Goal: Information Seeking & Learning: Learn about a topic

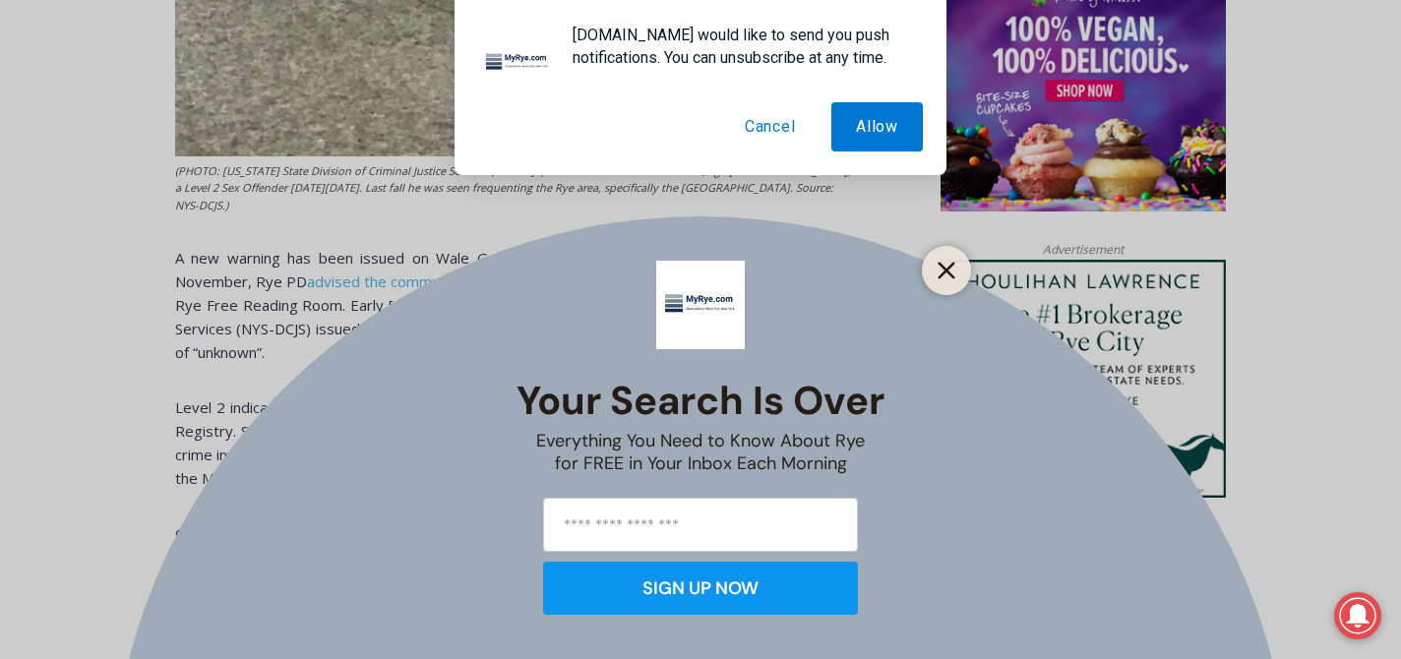
click at [939, 274] on icon "Close" at bounding box center [947, 271] width 18 height 18
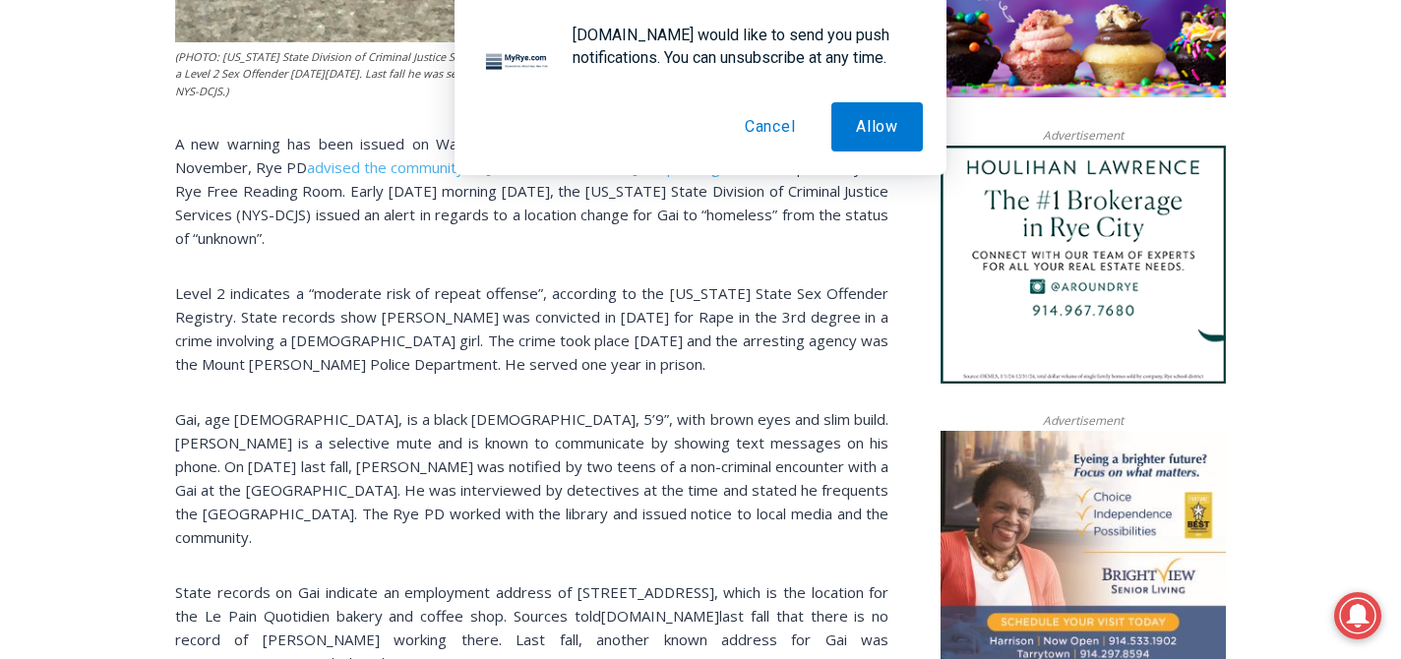
scroll to position [1737, 0]
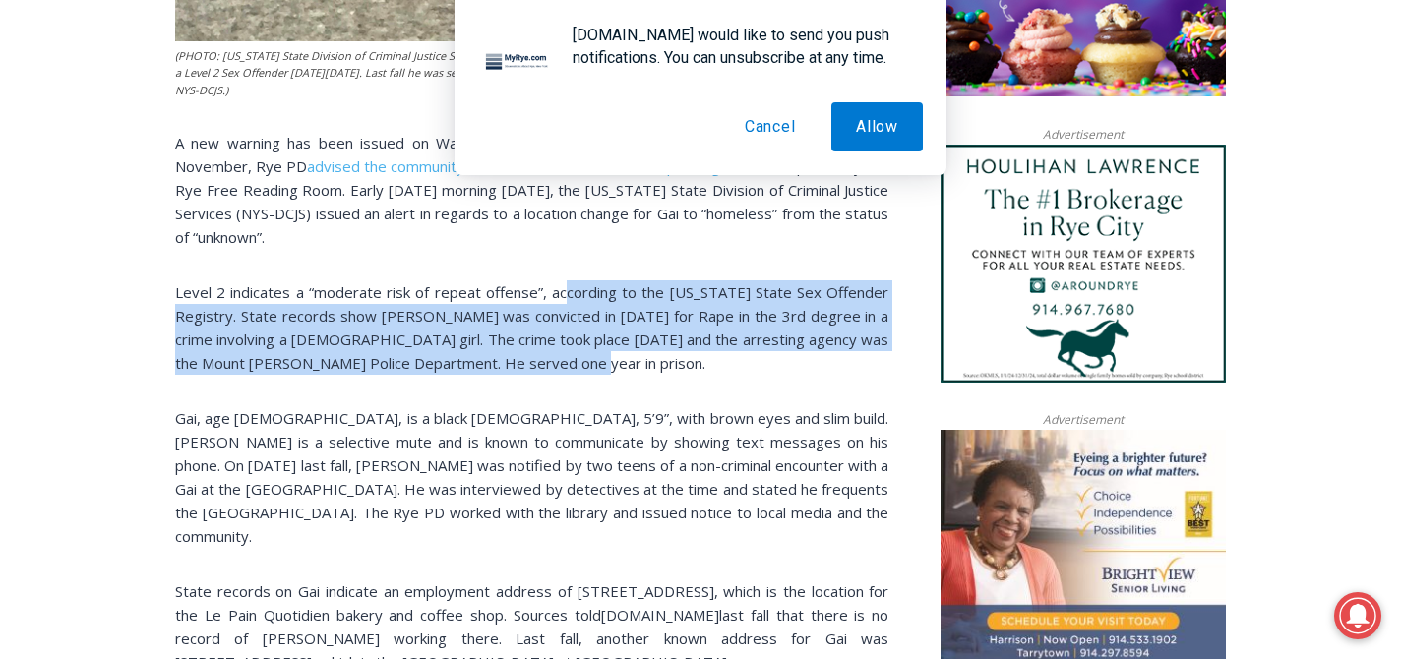
drag, startPoint x: 574, startPoint y: 283, endPoint x: 573, endPoint y: 356, distance: 72.8
click at [573, 356] on p "Level 2 indicates a “moderate risk of repeat offense”, according to the [US_STA…" at bounding box center [531, 327] width 713 height 94
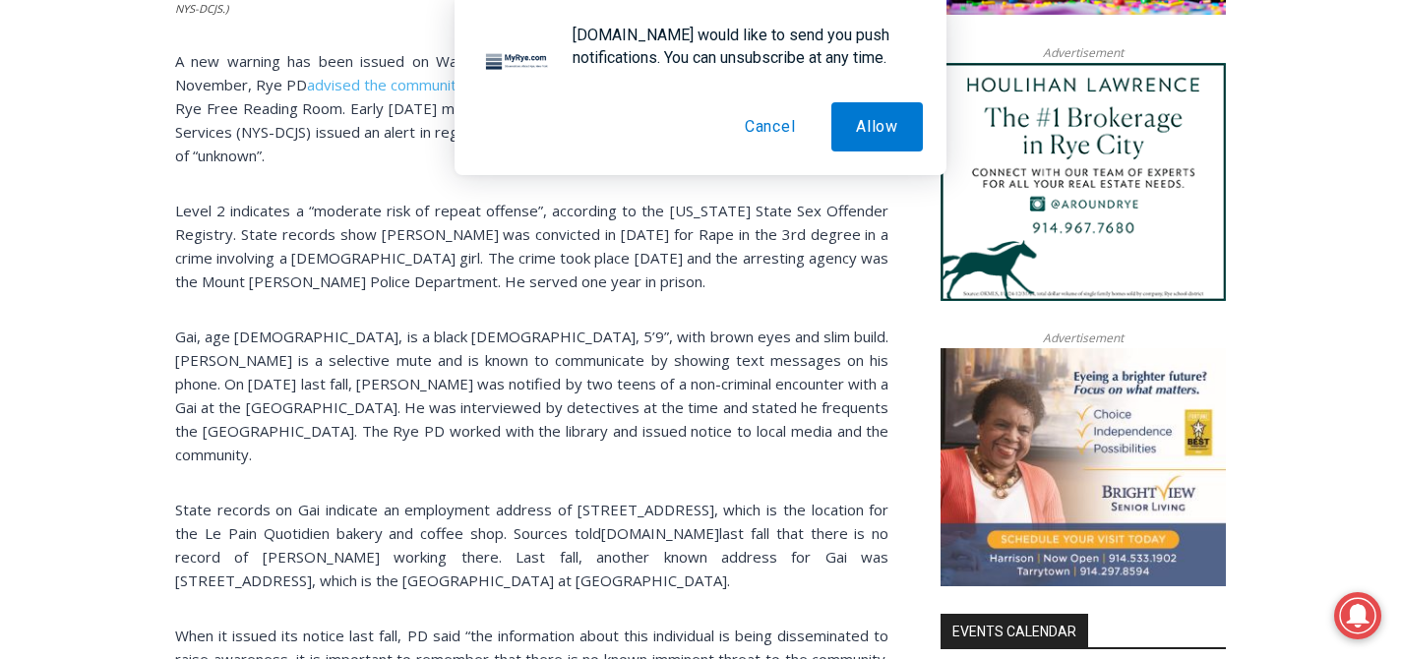
scroll to position [1823, 0]
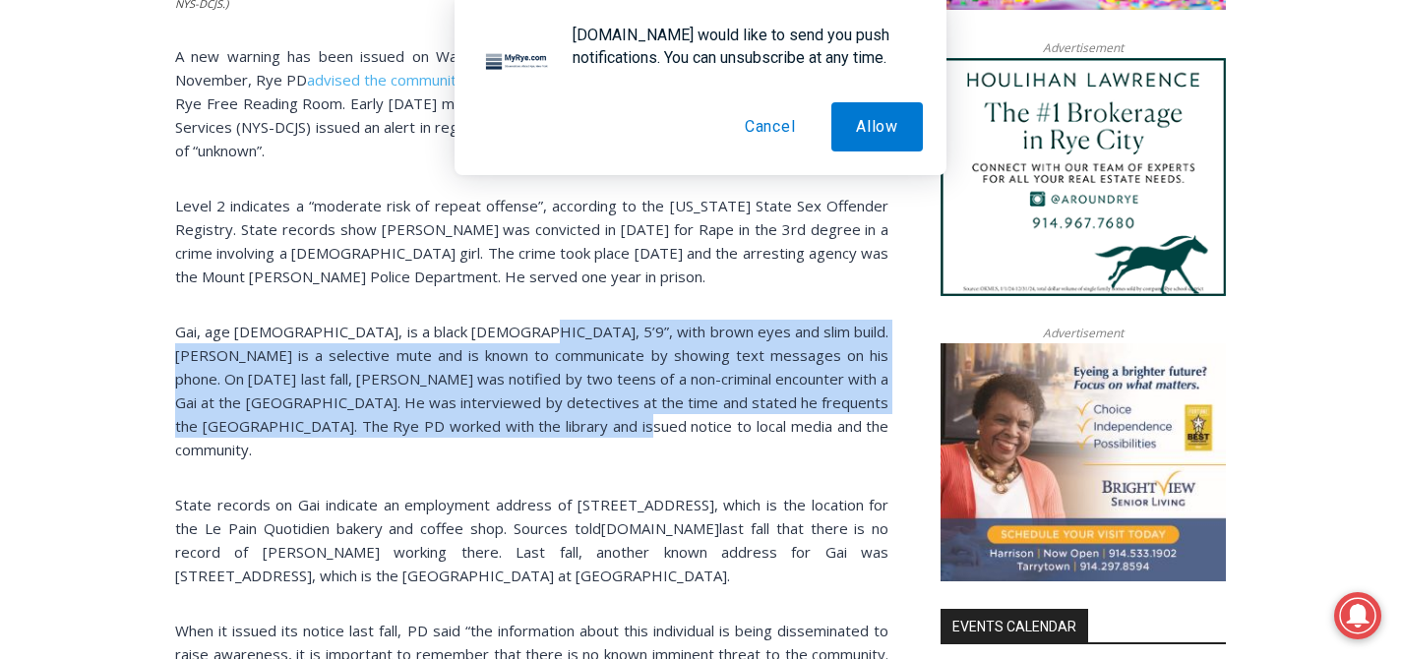
drag, startPoint x: 501, startPoint y: 312, endPoint x: 548, endPoint y: 402, distance: 102.1
click at [548, 402] on p "Gai, age [DEMOGRAPHIC_DATA], is a black [DEMOGRAPHIC_DATA], 5’9”, with brown ey…" at bounding box center [531, 391] width 713 height 142
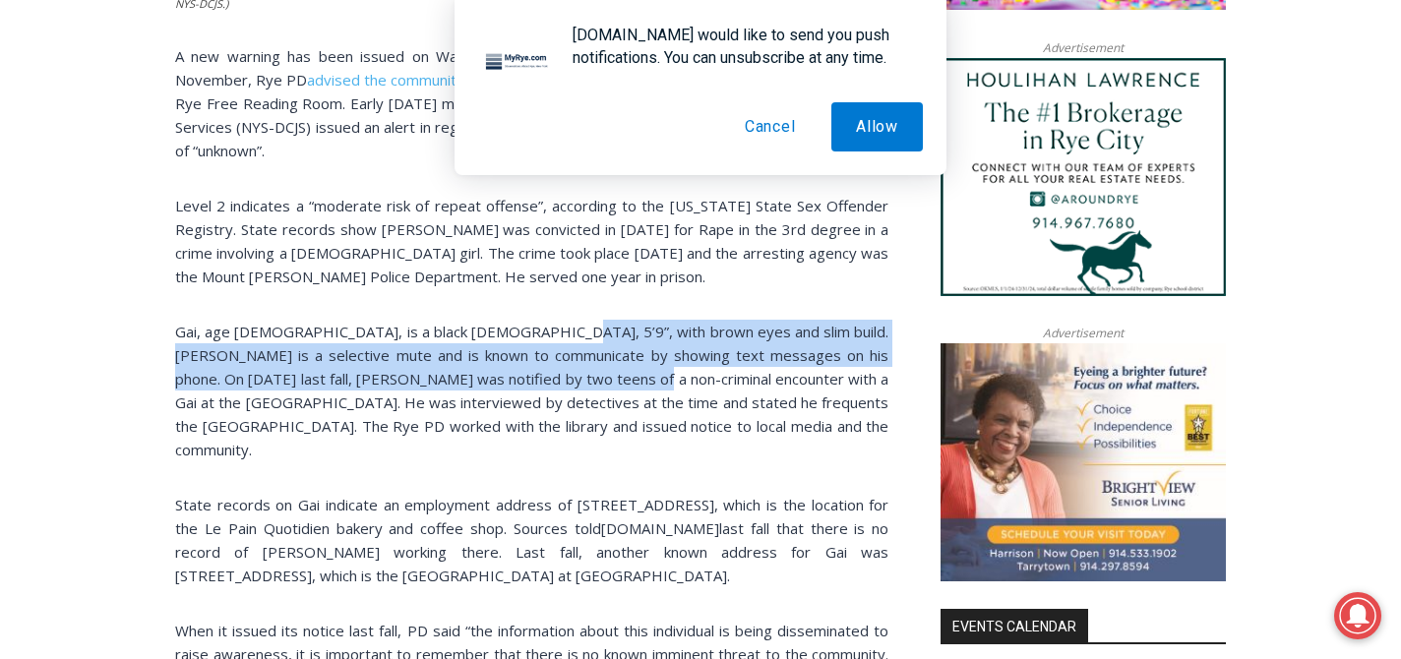
drag, startPoint x: 533, startPoint y: 308, endPoint x: 567, endPoint y: 374, distance: 73.9
click at [567, 374] on p "Gai, age [DEMOGRAPHIC_DATA], is a black [DEMOGRAPHIC_DATA], 5’9”, with brown ey…" at bounding box center [531, 391] width 713 height 142
click at [567, 374] on span "Gai, age [DEMOGRAPHIC_DATA], is a black [DEMOGRAPHIC_DATA], 5’9”, with brown ey…" at bounding box center [531, 391] width 713 height 138
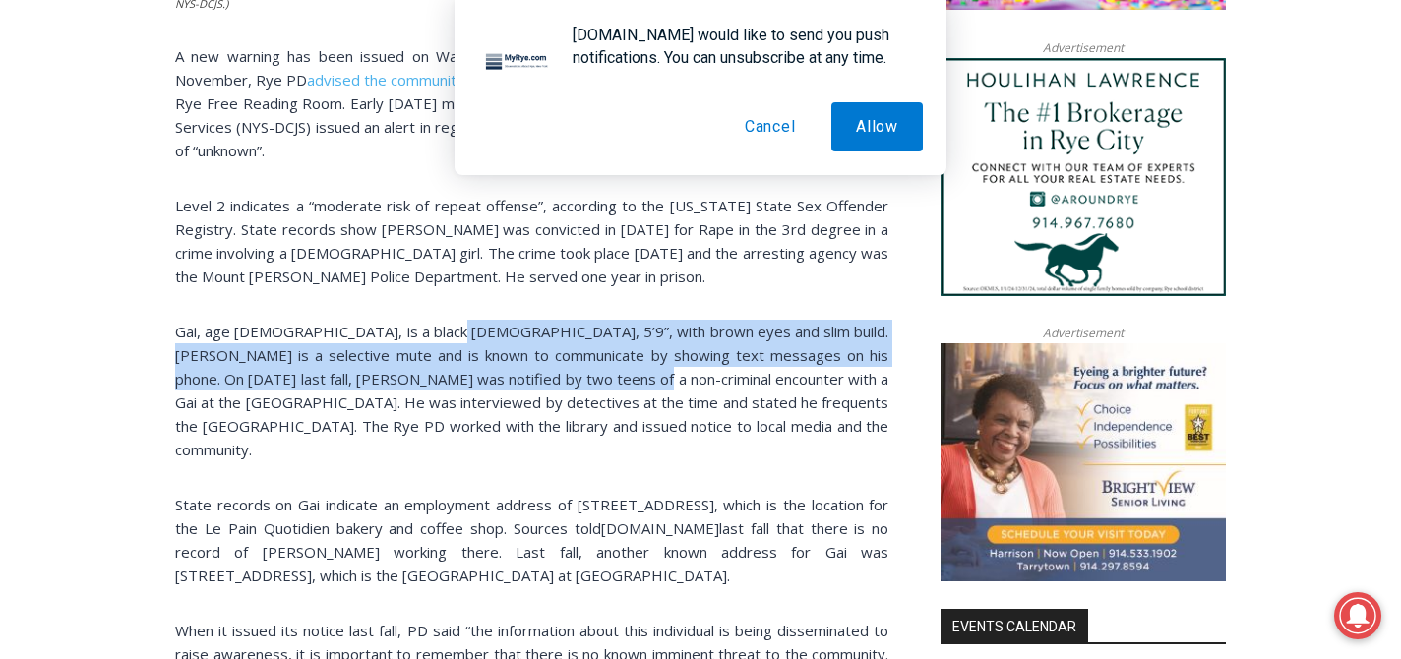
drag, startPoint x: 567, startPoint y: 374, endPoint x: 420, endPoint y: 317, distance: 157.3
click at [420, 322] on span "Gai, age [DEMOGRAPHIC_DATA], is a black [DEMOGRAPHIC_DATA], 5’9”, with brown ey…" at bounding box center [531, 391] width 713 height 138
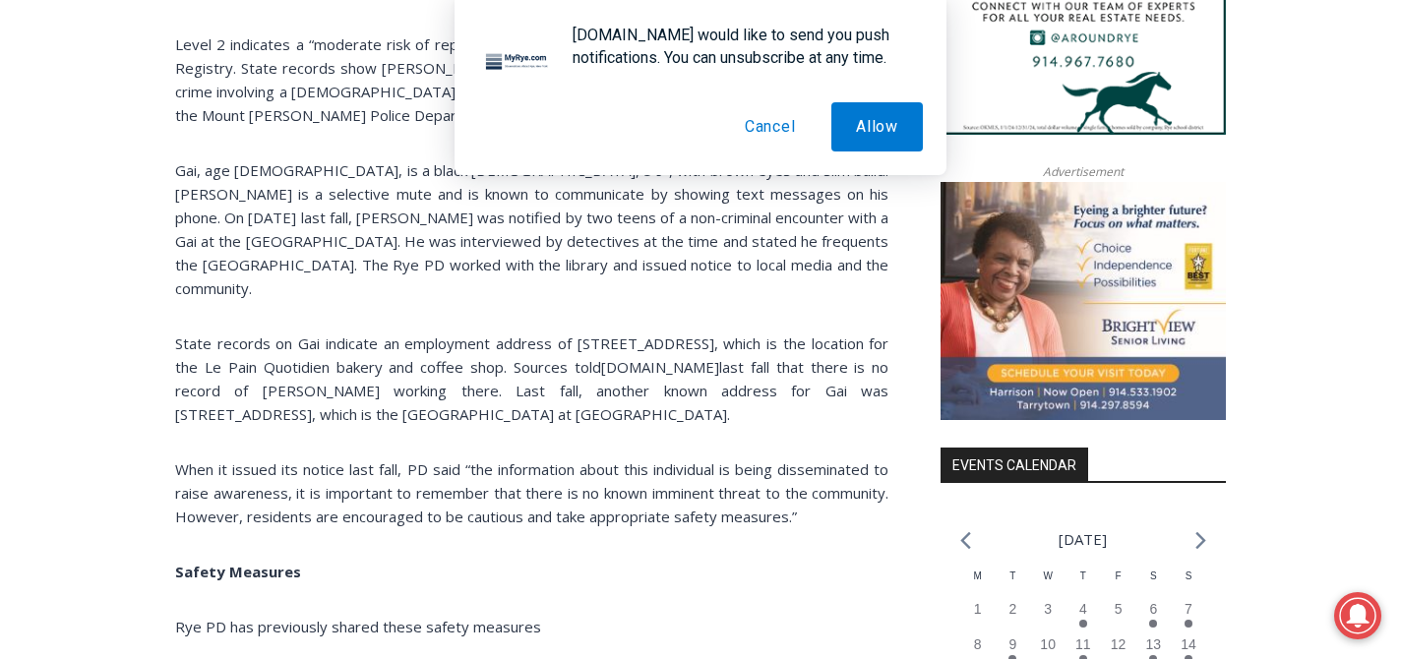
scroll to position [1983, 0]
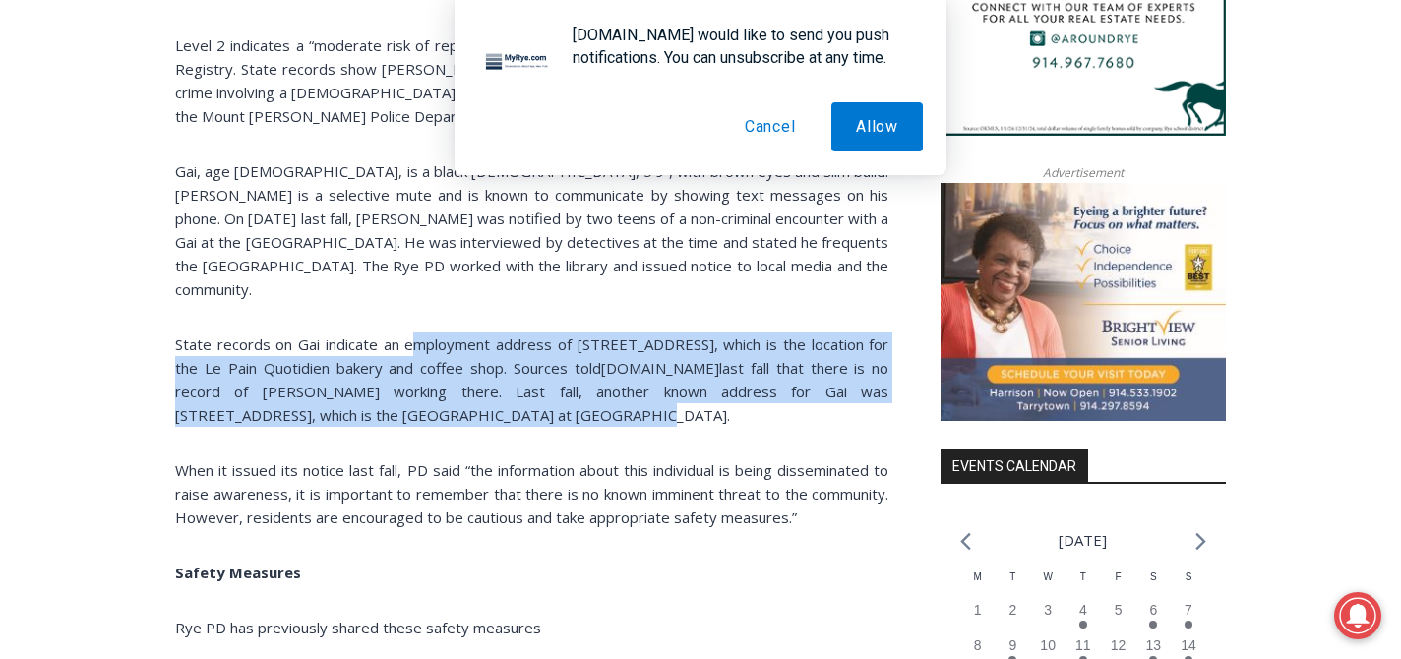
drag, startPoint x: 409, startPoint y: 304, endPoint x: 475, endPoint y: 382, distance: 101.9
click at [475, 382] on p "State records on Gai indicate an employment address of [STREET_ADDRESS], which …" at bounding box center [531, 380] width 713 height 94
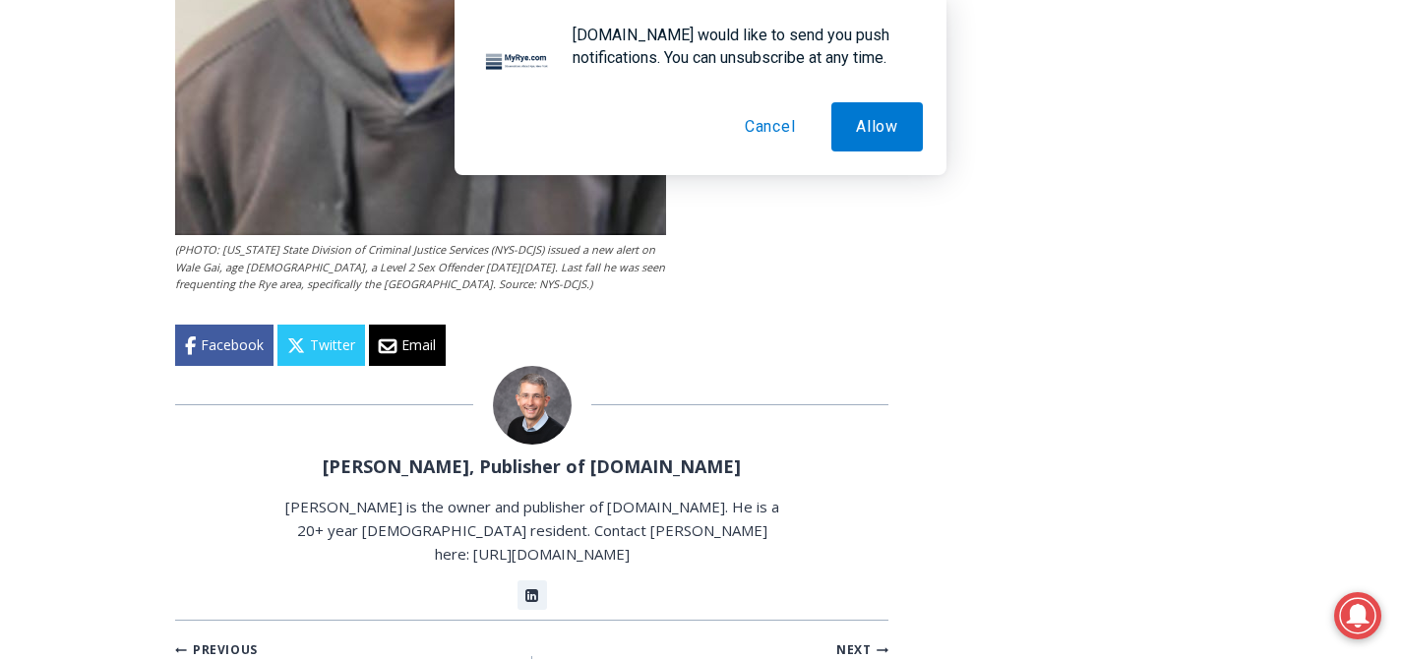
scroll to position [4158, 0]
